Goal: Navigation & Orientation: Go to known website

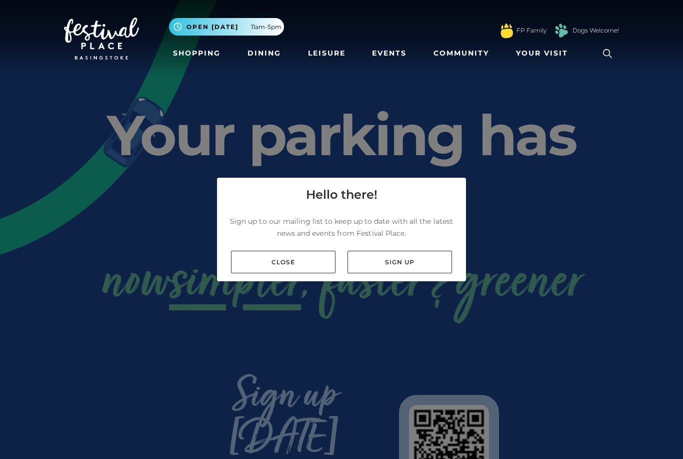
click at [307, 273] on link "Close" at bounding box center [283, 262] width 105 height 23
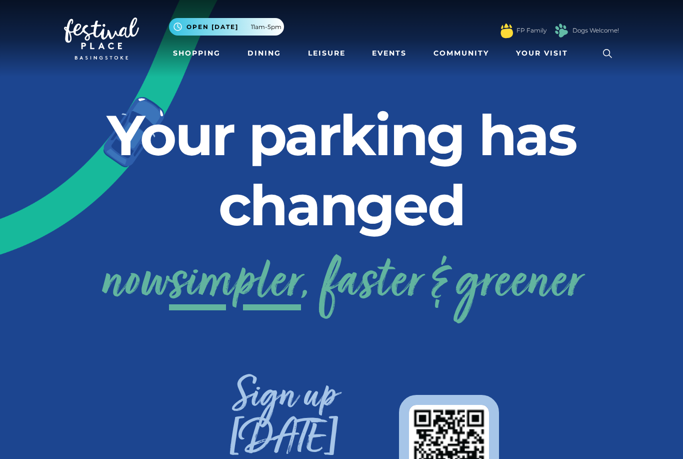
click at [197, 56] on link "Shopping" at bounding box center [197, 53] width 56 height 19
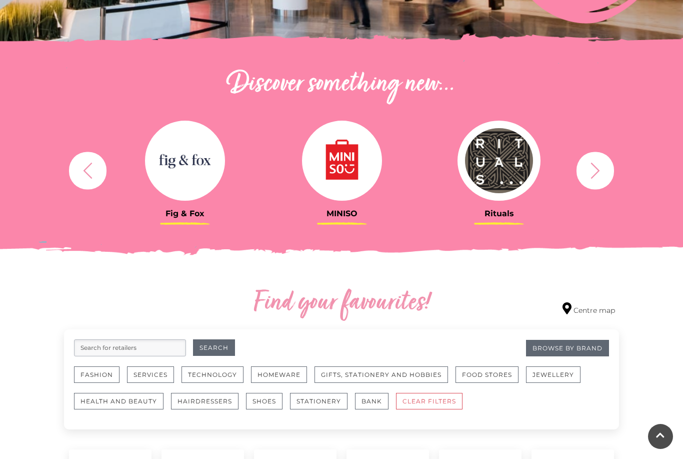
scroll to position [301, 0]
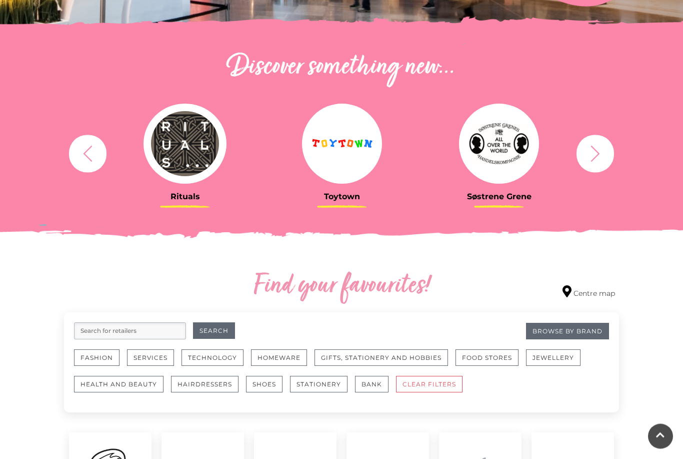
click at [85, 159] on icon "button" at bounding box center [88, 154] width 19 height 19
click at [95, 160] on icon "button" at bounding box center [88, 153] width 19 height 19
click at [99, 151] on div at bounding box center [28, 144] width 142 height 80
click at [79, 144] on icon "button" at bounding box center [88, 153] width 19 height 19
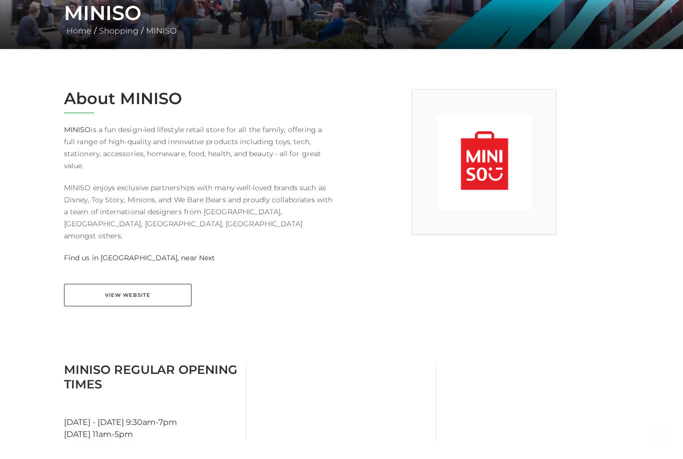
scroll to position [201, 0]
click at [98, 284] on link "View Website" at bounding box center [128, 295] width 128 height 23
